Goal: Task Accomplishment & Management: Complete application form

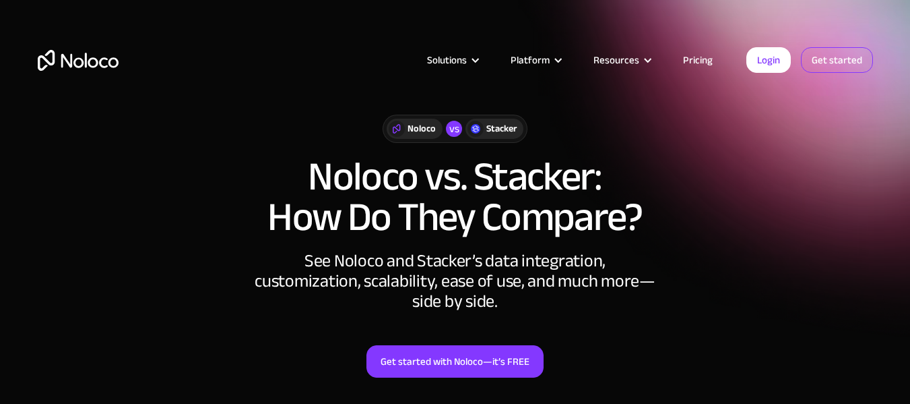
click at [0, 0] on link "Get started" at bounding box center [0, 0] width 0 height 0
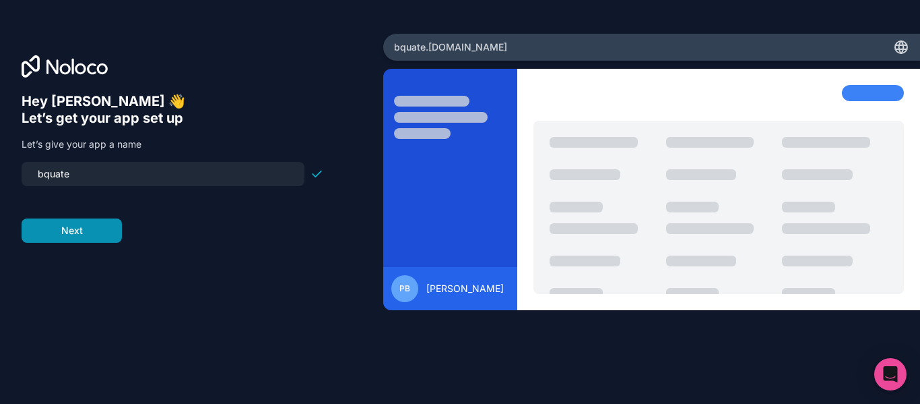
click at [79, 234] on button "Next" at bounding box center [72, 230] width 100 height 24
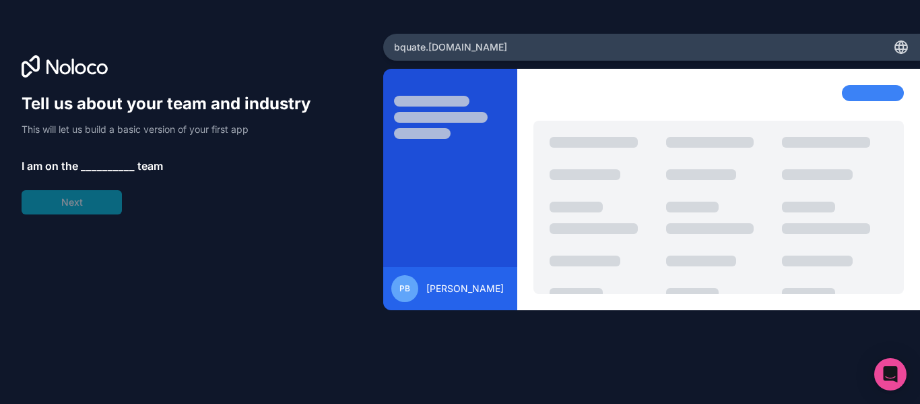
click at [99, 166] on span "__________" at bounding box center [108, 166] width 54 height 16
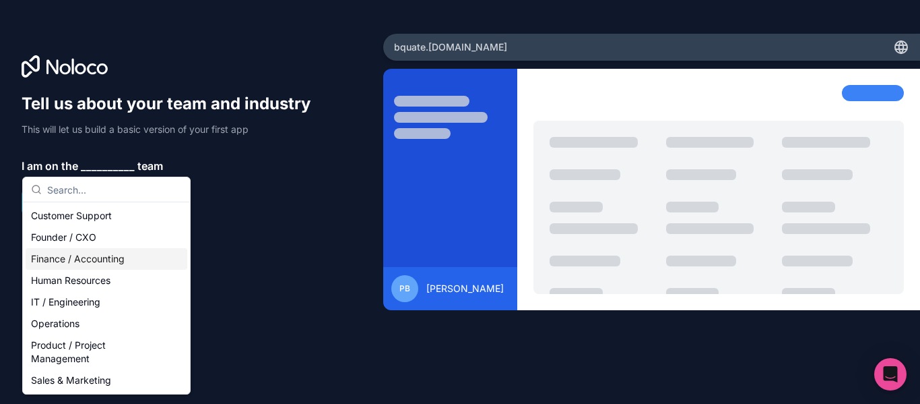
click at [121, 258] on div "Finance / Accounting" at bounding box center [107, 259] width 162 height 22
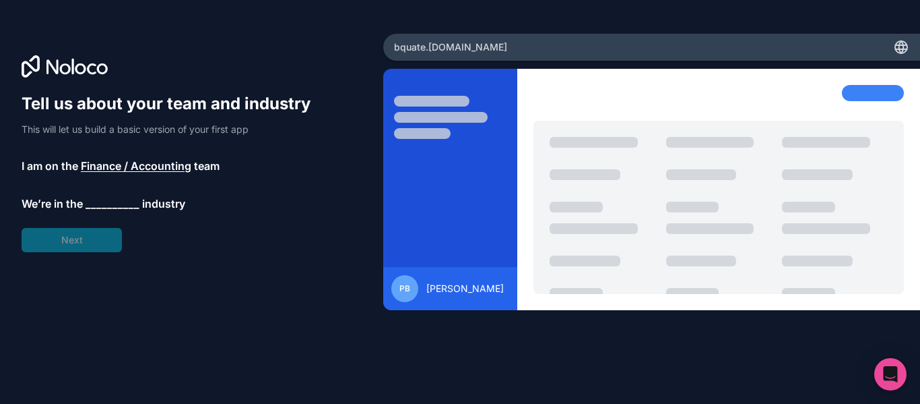
click at [106, 203] on span "__________" at bounding box center [113, 203] width 54 height 16
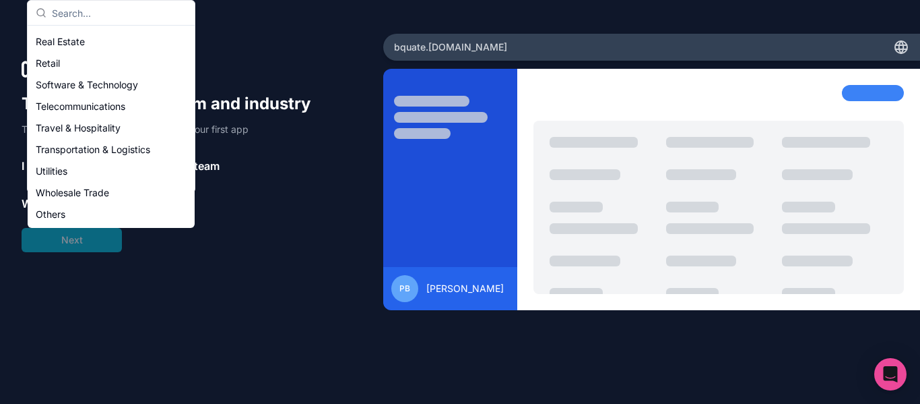
scroll to position [165, 0]
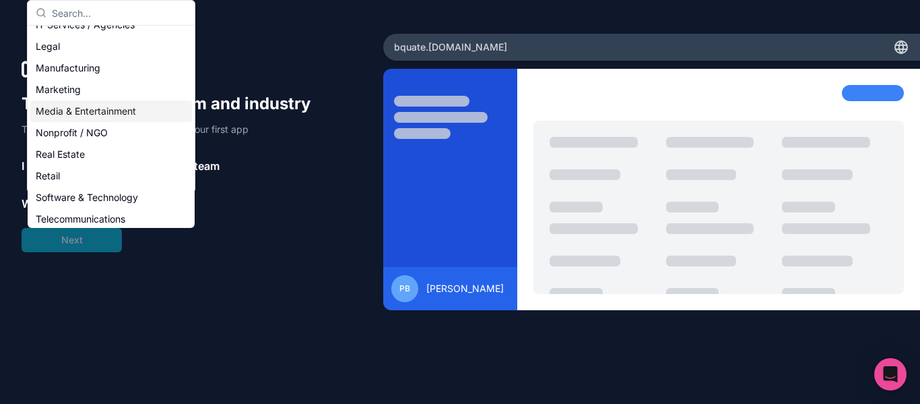
click at [123, 113] on div "Media & Entertainment" at bounding box center [111, 111] width 162 height 22
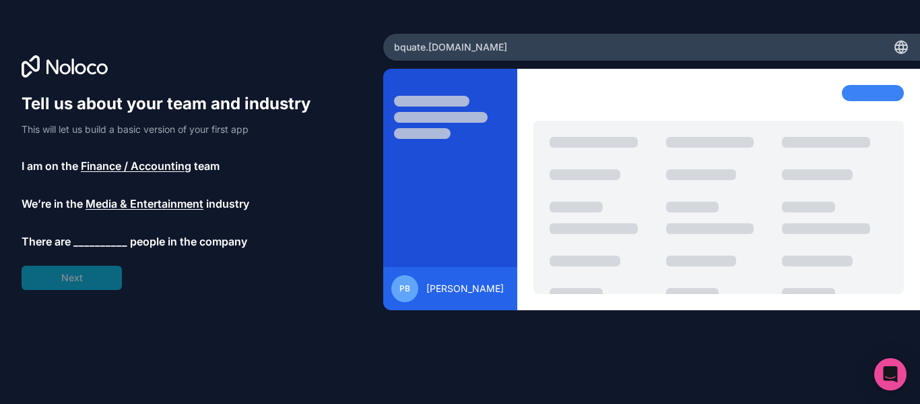
click at [105, 241] on span "__________" at bounding box center [100, 241] width 54 height 16
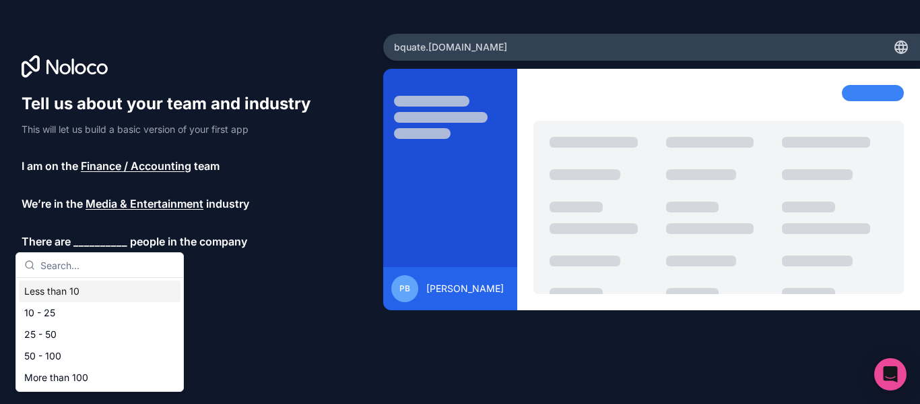
click at [93, 299] on div "Less than 10" at bounding box center [100, 291] width 162 height 22
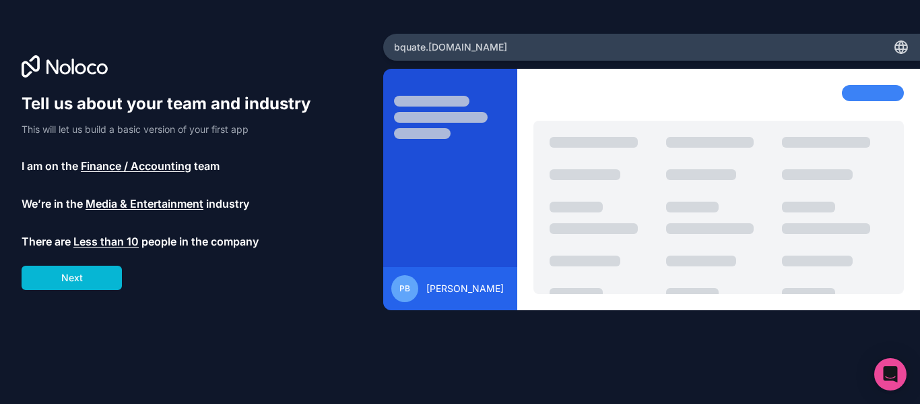
click at [113, 243] on span "Less than 10" at bounding box center [105, 241] width 65 height 16
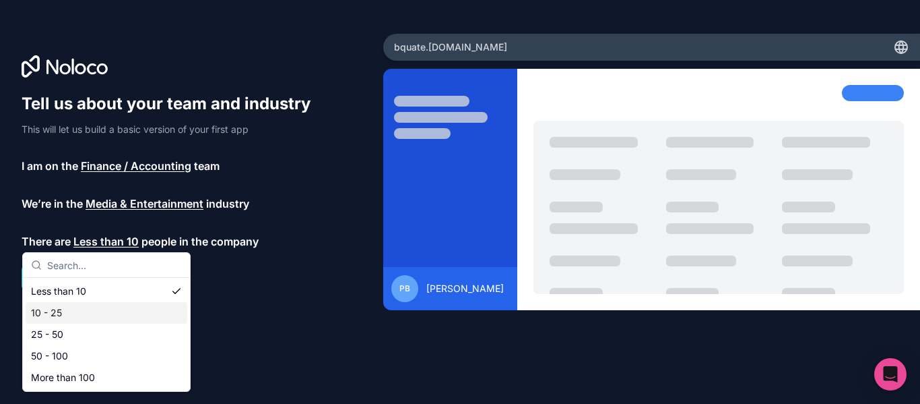
click at [73, 309] on div "10 - 25" at bounding box center [107, 313] width 162 height 22
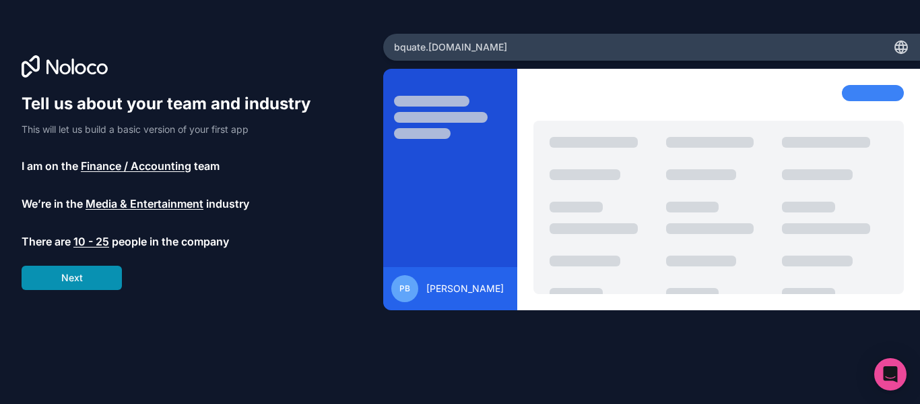
click at [76, 278] on button "Next" at bounding box center [72, 277] width 100 height 24
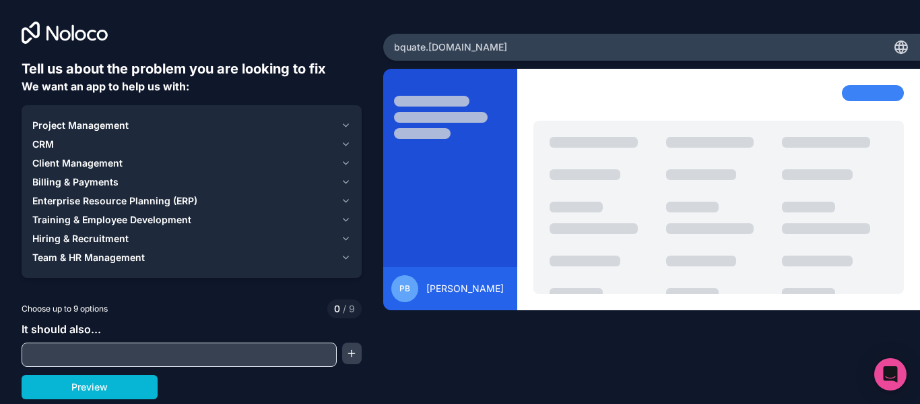
click at [108, 125] on span "Project Management" at bounding box center [80, 125] width 96 height 13
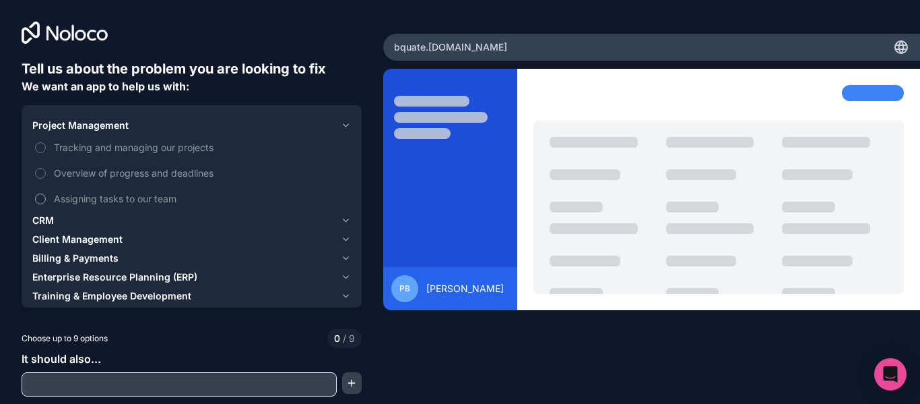
click at [116, 203] on span "Assigning tasks to our team" at bounding box center [201, 198] width 294 height 14
click at [46, 203] on button "Assigning tasks to our team" at bounding box center [40, 198] width 11 height 11
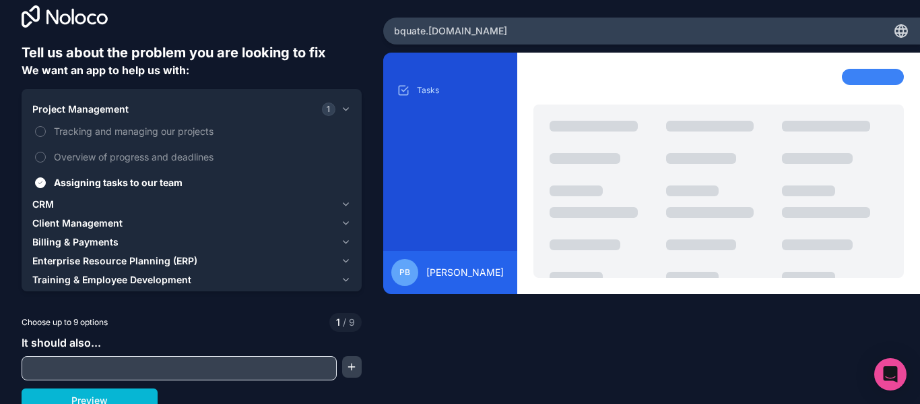
scroll to position [25, 0]
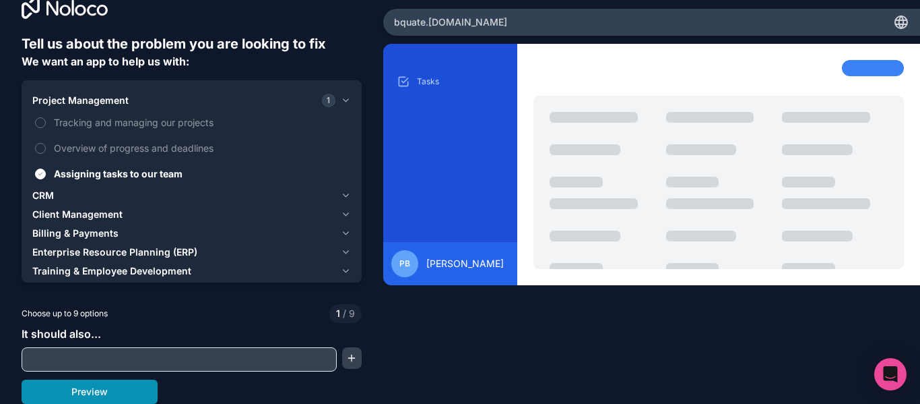
click at [115, 386] on button "Preview" at bounding box center [90, 391] width 136 height 24
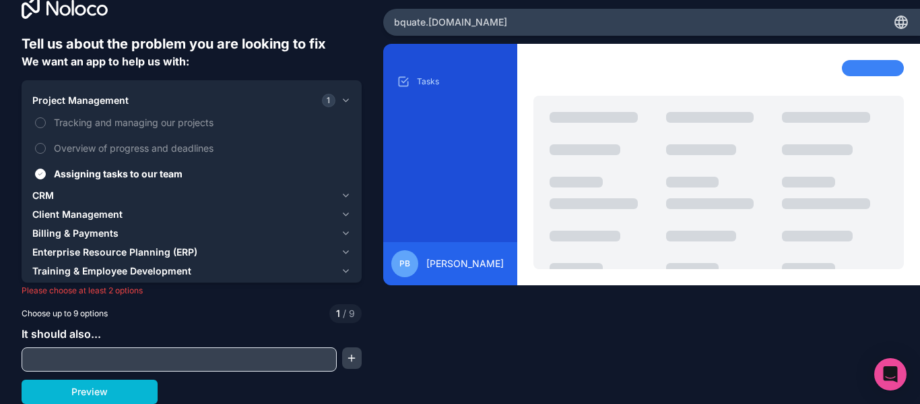
click at [156, 271] on span "Training & Employee Development" at bounding box center [111, 270] width 159 height 13
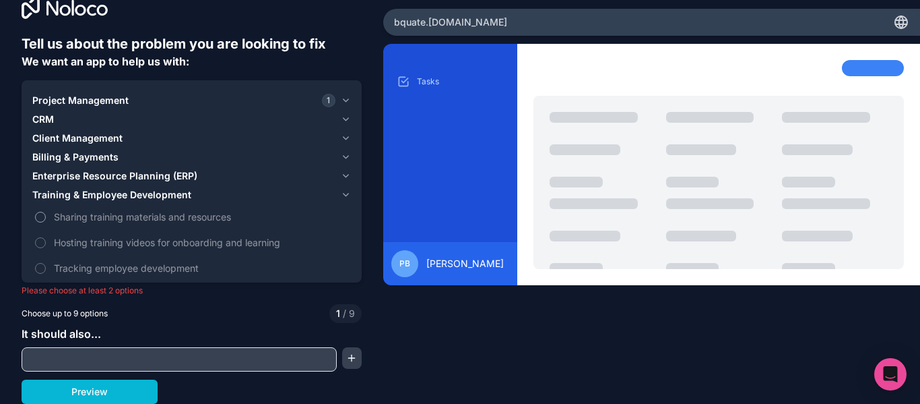
click at [177, 224] on label "Sharing training materials and resources" at bounding box center [191, 216] width 319 height 25
click at [46, 222] on button "Sharing training materials and resources" at bounding box center [40, 217] width 11 height 11
click at [170, 354] on input "text" at bounding box center [179, 359] width 309 height 19
click at [81, 397] on button "Preview" at bounding box center [90, 391] width 136 height 24
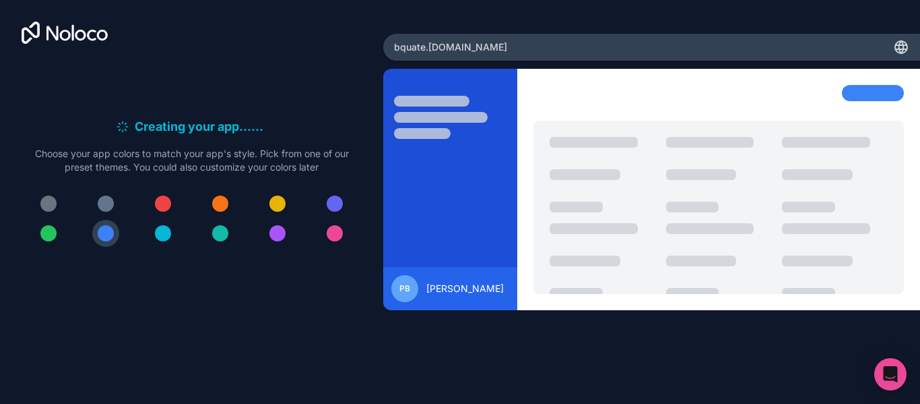
scroll to position [0, 0]
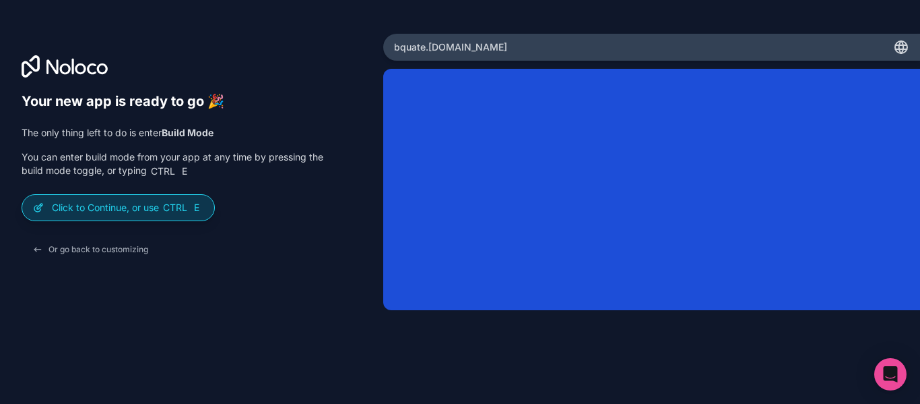
click at [148, 212] on p "Click to Continue, or use Ctrl E" at bounding box center [128, 207] width 152 height 13
